Goal: Check status

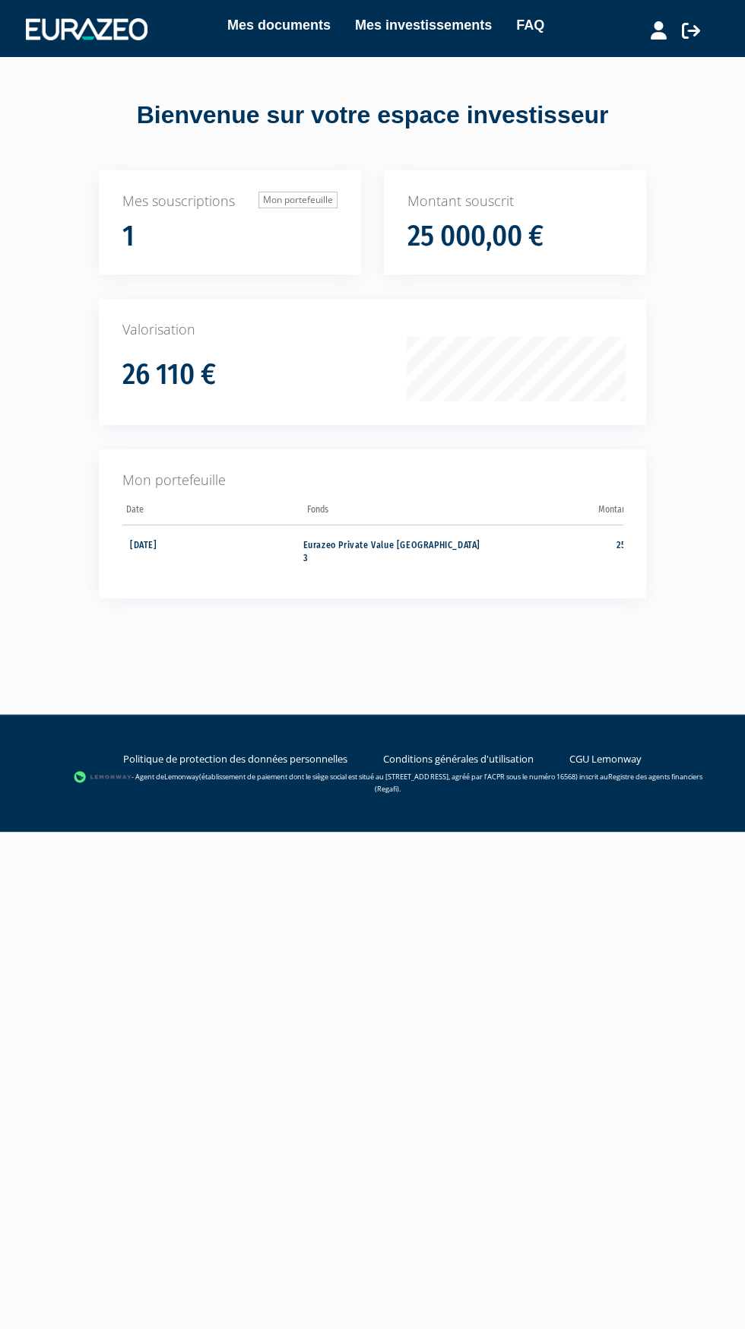
click at [606, 554] on td "25 000,00 €" at bounding box center [574, 550] width 181 height 51
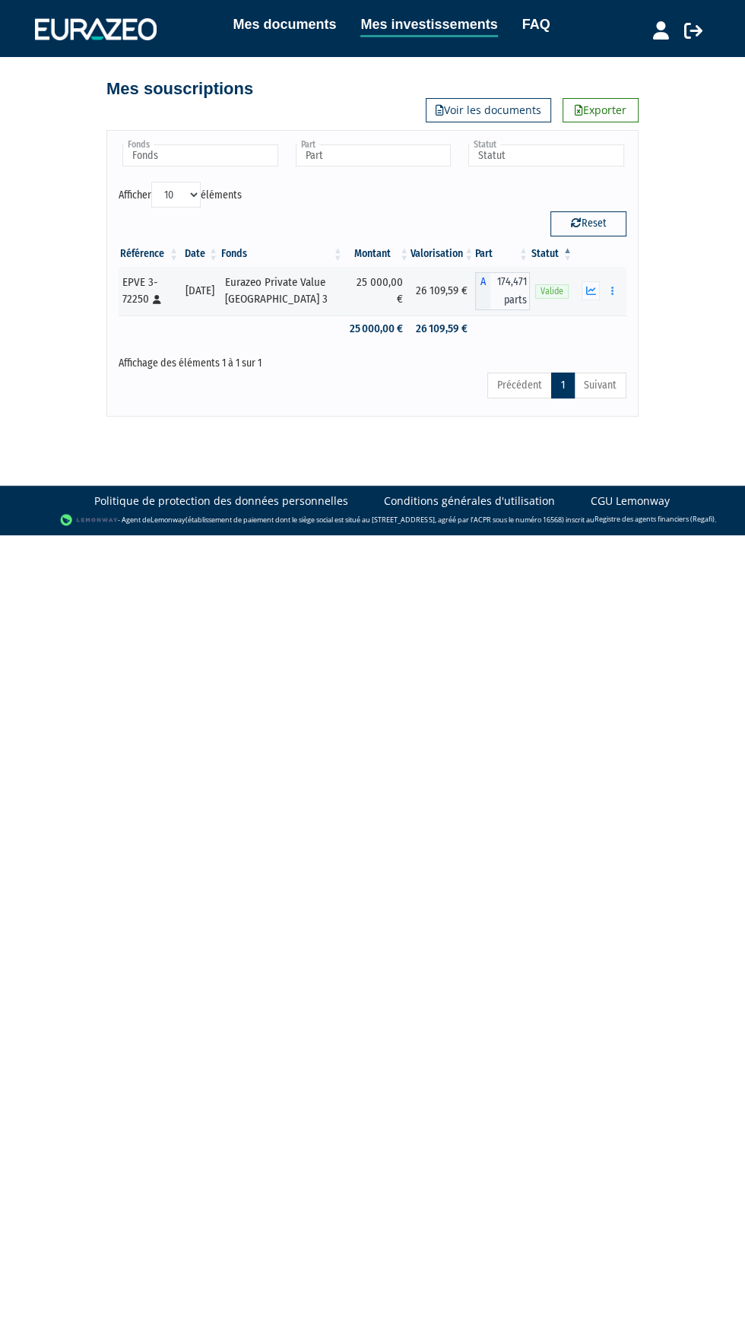
click at [591, 290] on icon "button" at bounding box center [591, 291] width 10 height 10
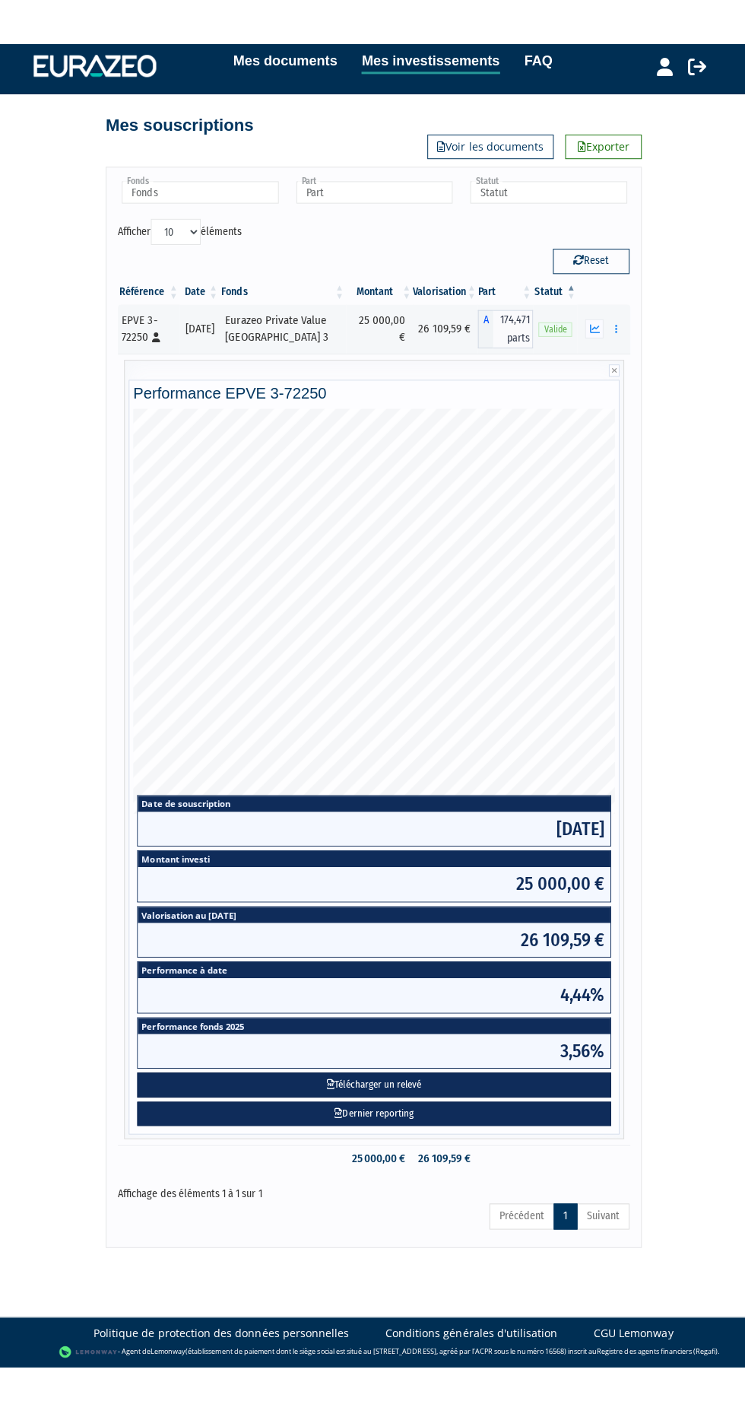
scroll to position [1, 0]
